Goal: Transaction & Acquisition: Book appointment/travel/reservation

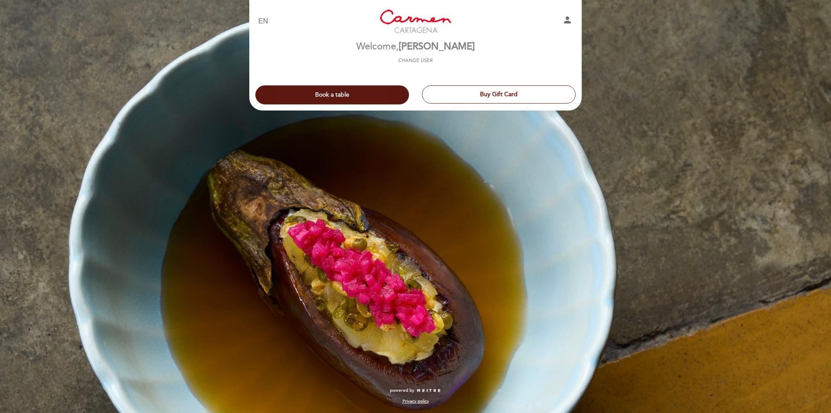
click at [355, 96] on button "Book a table" at bounding box center [333, 94] width 154 height 19
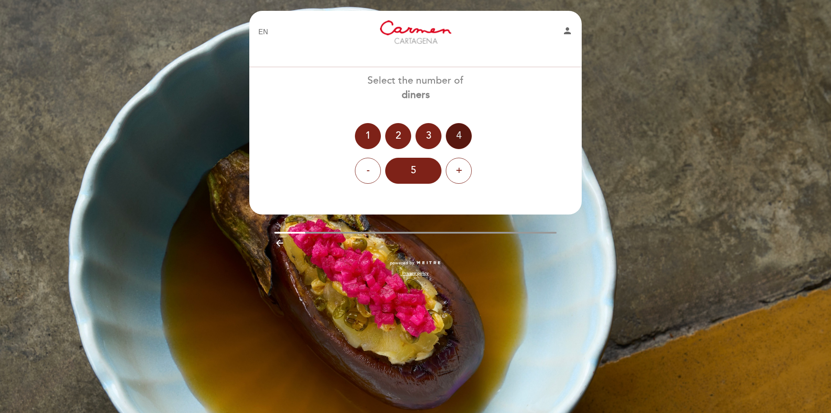
click at [449, 135] on div "4" at bounding box center [459, 136] width 26 height 26
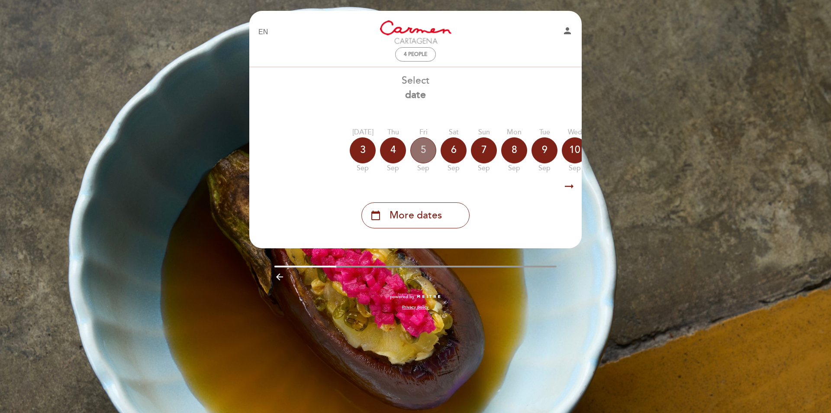
click at [422, 153] on div "5" at bounding box center [424, 150] width 26 height 26
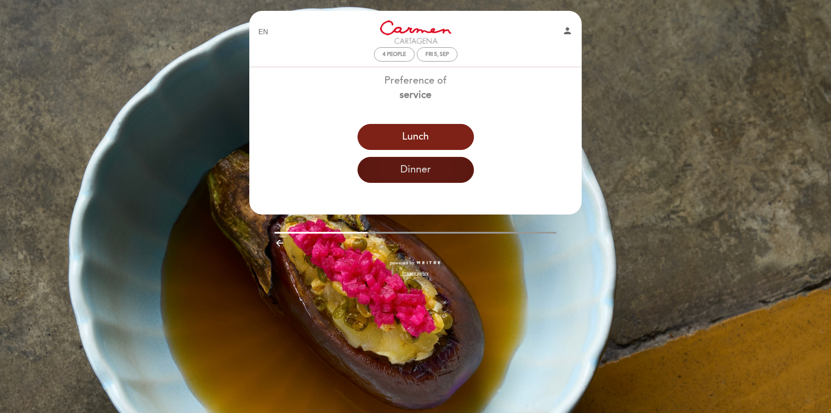
click at [420, 171] on button "Dinner" at bounding box center [416, 170] width 116 height 26
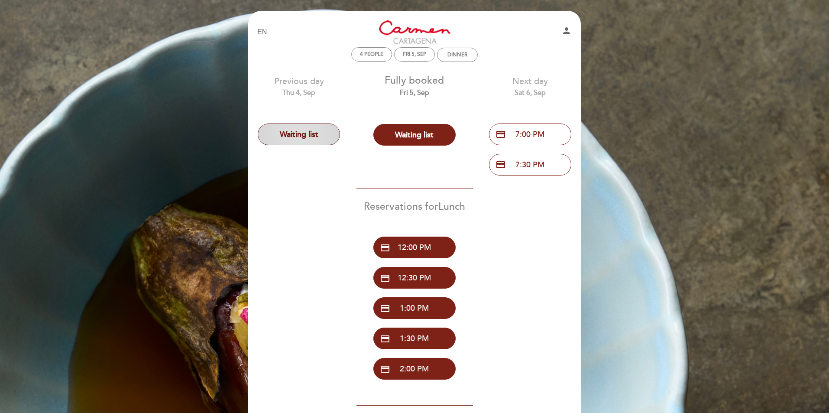
click at [302, 136] on button "Waiting list" at bounding box center [299, 134] width 82 height 22
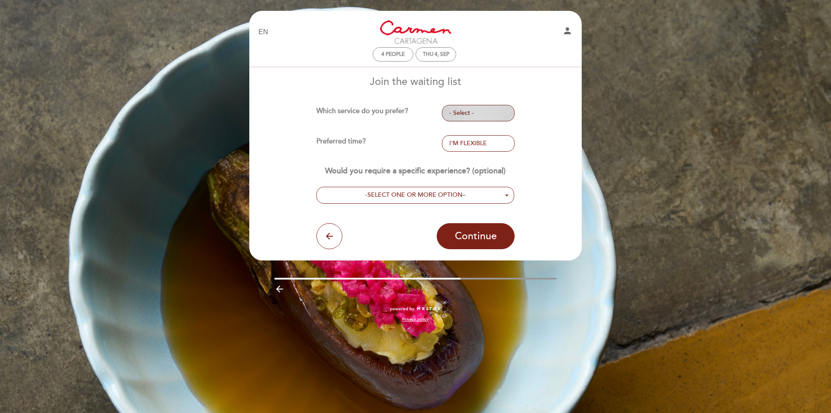
click at [461, 113] on span "- Select -" at bounding box center [479, 113] width 58 height 9
click at [458, 151] on link "DINNER" at bounding box center [478, 150] width 73 height 10
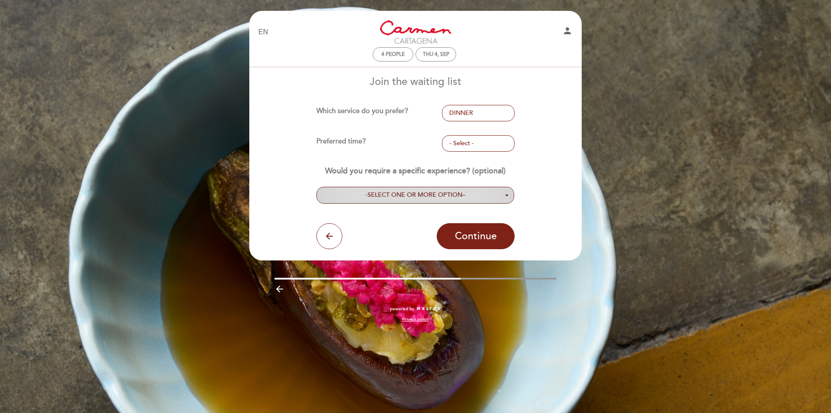
click at [431, 194] on span "SELECT ONE OR MORE OPTION" at bounding box center [415, 194] width 95 height 7
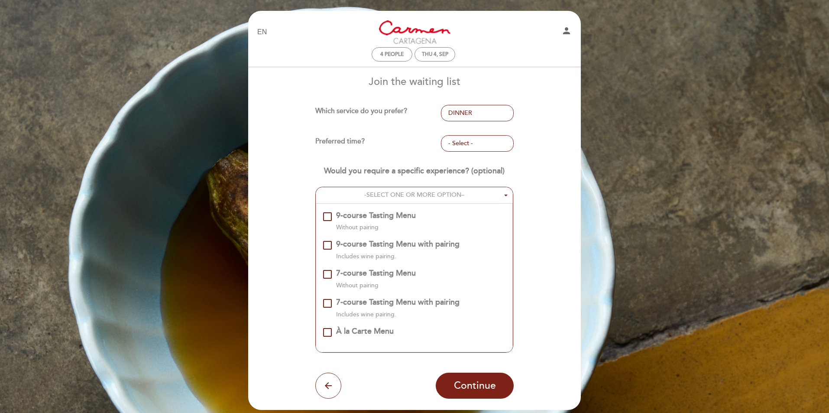
click at [346, 323] on div "7-course Tasting Menu with pairing Includes wine pairing." at bounding box center [414, 311] width 183 height 29
click at [352, 330] on div "À la Carte Menu" at bounding box center [365, 331] width 58 height 11
click at [496, 376] on button "Continue" at bounding box center [475, 385] width 78 height 26
